Goal: Information Seeking & Learning: Learn about a topic

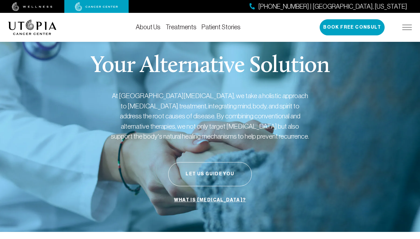
click at [51, 153] on div "Your Alternative Solution At [GEOGRAPHIC_DATA][MEDICAL_DATA], we take a holisti…" at bounding box center [210, 130] width 404 height 203
click at [36, 26] on img at bounding box center [32, 27] width 49 height 15
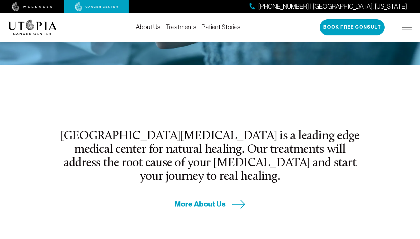
scroll to position [169, 0]
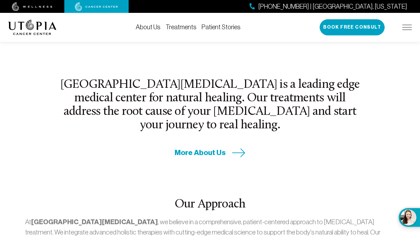
scroll to position [219, 0]
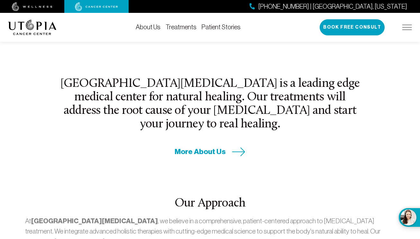
click at [205, 147] on span "More About Us" at bounding box center [200, 152] width 51 height 10
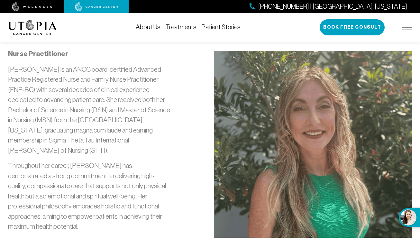
scroll to position [636, 0]
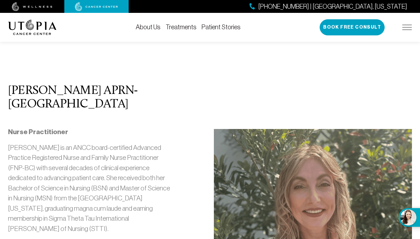
click at [180, 26] on link "Treatments" at bounding box center [181, 26] width 31 height 7
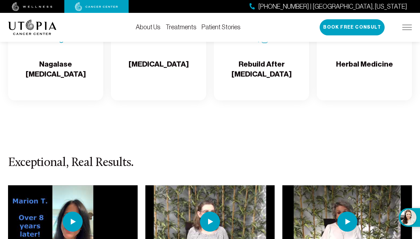
scroll to position [1220, 0]
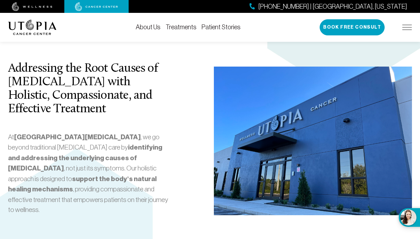
scroll to position [636, 0]
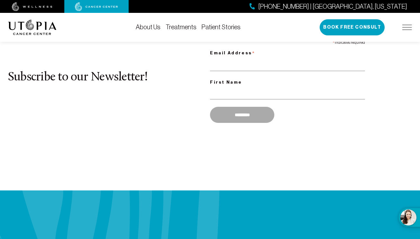
scroll to position [219, 0]
